Goal: Ask a question

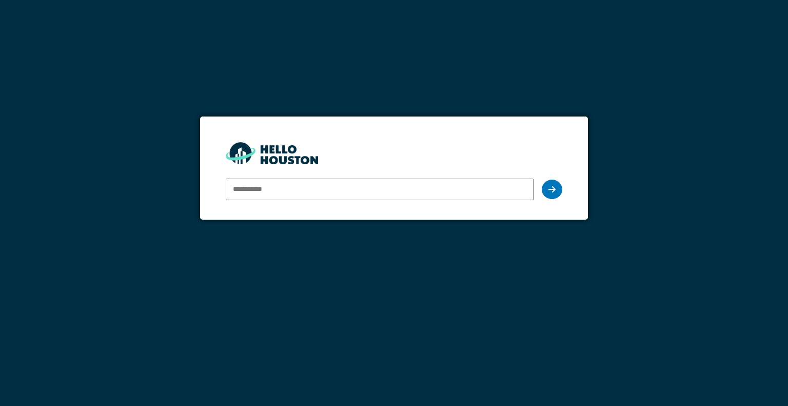
type input "**********"
click at [544, 181] on div "**********" at bounding box center [394, 189] width 336 height 30
click at [547, 187] on div at bounding box center [552, 189] width 21 height 19
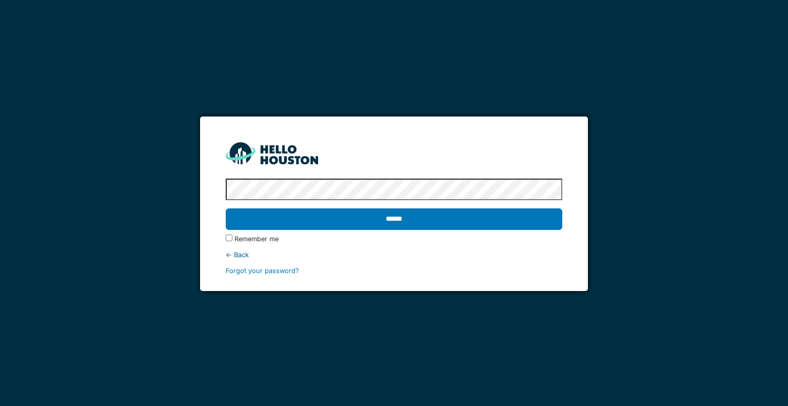
click at [236, 238] on label "Remember me" at bounding box center [256, 239] width 44 height 10
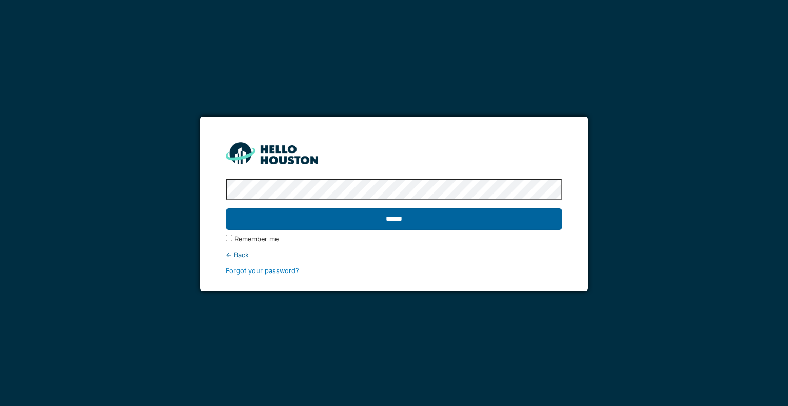
click at [302, 221] on input "******" at bounding box center [394, 219] width 336 height 22
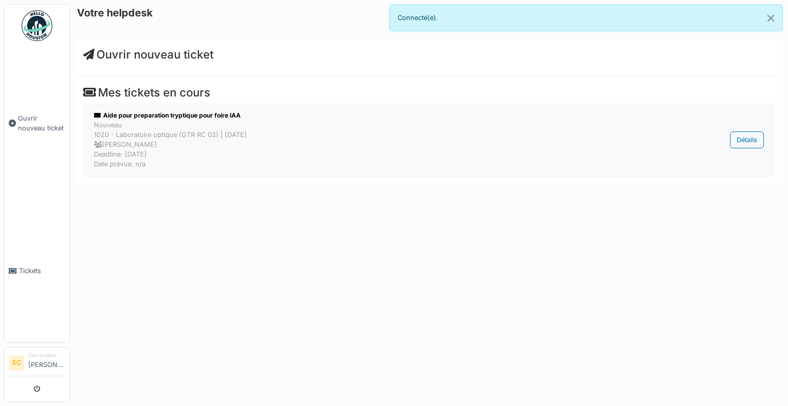
click at [218, 137] on div "Nouveau 1020 - Laboratoire optique (GTR RC 02) | Il y a 4 jour(s) Philippe Decu…" at bounding box center [375, 144] width 563 height 49
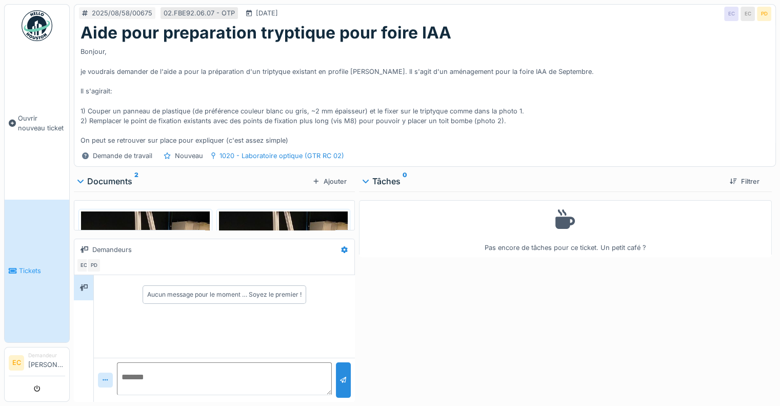
scroll to position [8, 0]
click at [197, 362] on textarea at bounding box center [224, 378] width 215 height 33
click at [103, 377] on icon at bounding box center [106, 380] width 6 height 7
click at [176, 370] on textarea at bounding box center [224, 378] width 215 height 33
click at [43, 150] on link "Ouvrir nouveau ticket" at bounding box center [37, 123] width 65 height 153
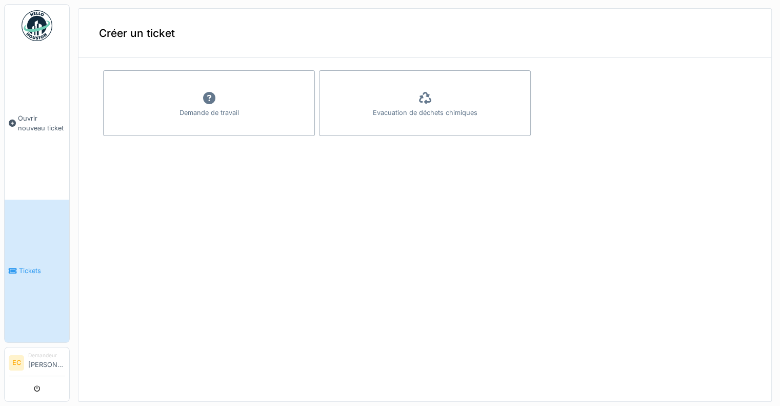
click at [39, 258] on link "Tickets" at bounding box center [37, 271] width 65 height 143
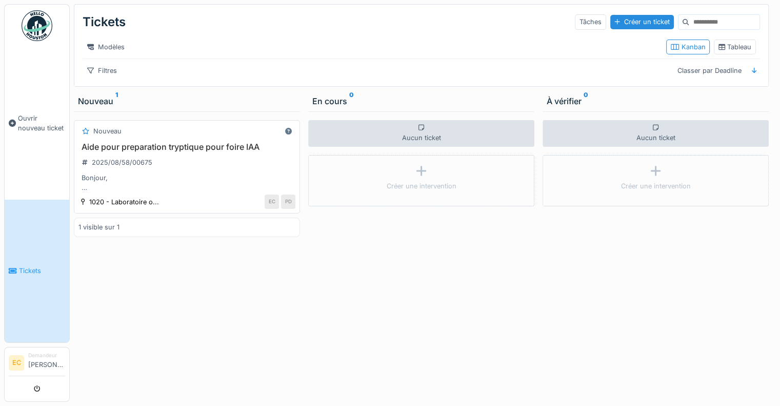
click at [162, 188] on div "Bonjour, je voudrais demander de l'aide a pour la préparation d'un triptyque ex…" at bounding box center [186, 182] width 217 height 19
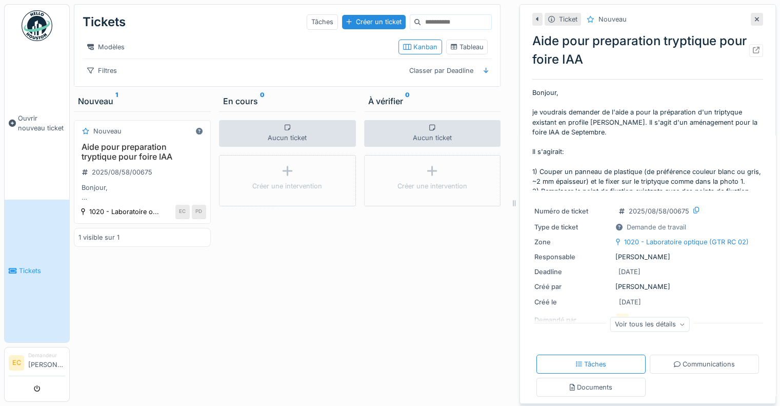
scroll to position [45, 0]
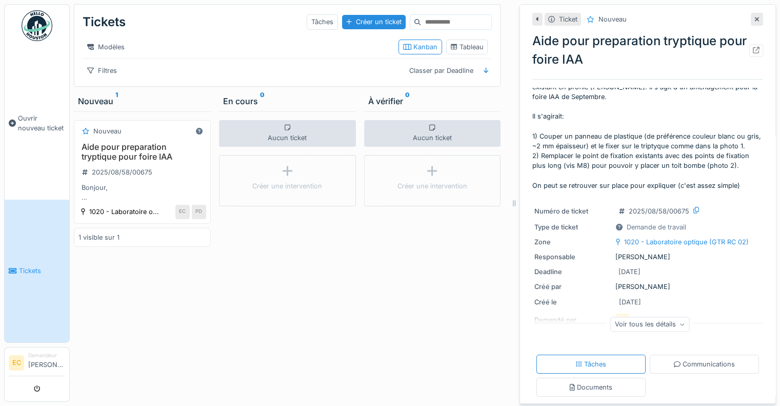
drag, startPoint x: 664, startPoint y: 254, endPoint x: 603, endPoint y: 254, distance: 60.5
click at [603, 254] on div "Responsable [PERSON_NAME]" at bounding box center [648, 257] width 227 height 10
copy div "[PERSON_NAME]"
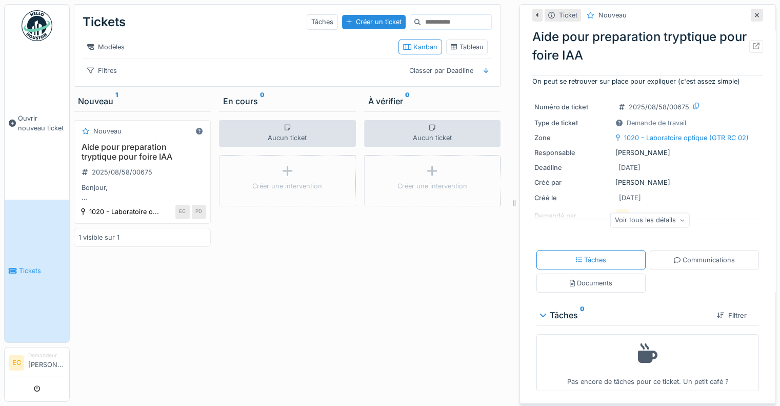
click at [652, 223] on div "Voir tous les détails" at bounding box center [651, 219] width 80 height 15
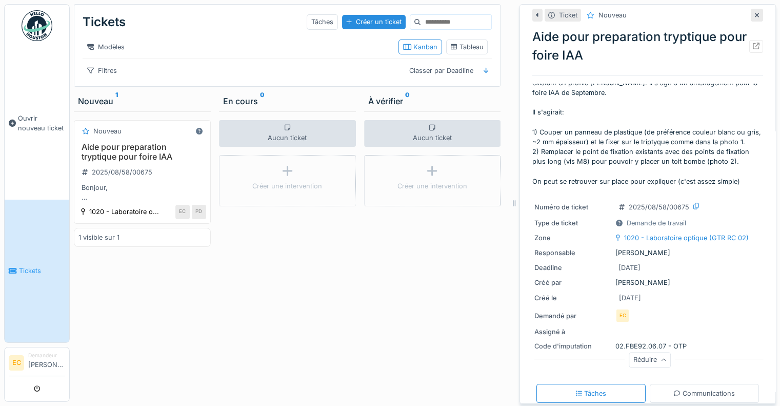
scroll to position [0, 0]
